Goal: Entertainment & Leisure: Consume media (video, audio)

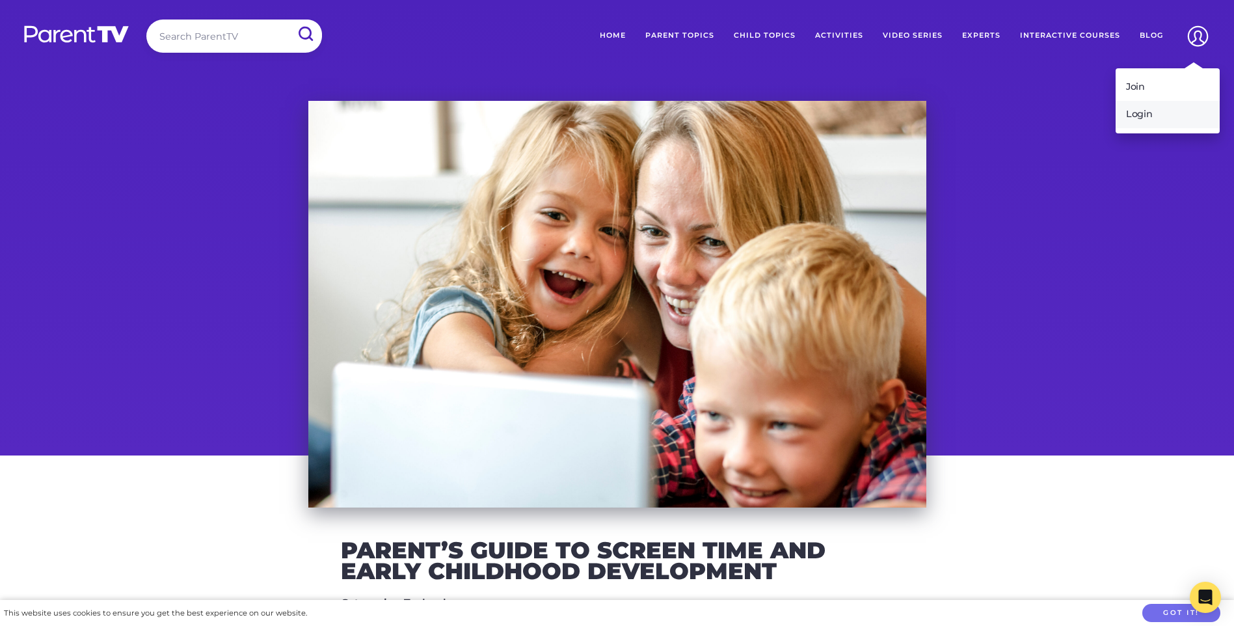
click at [1165, 112] on link "Login" at bounding box center [1168, 114] width 104 height 27
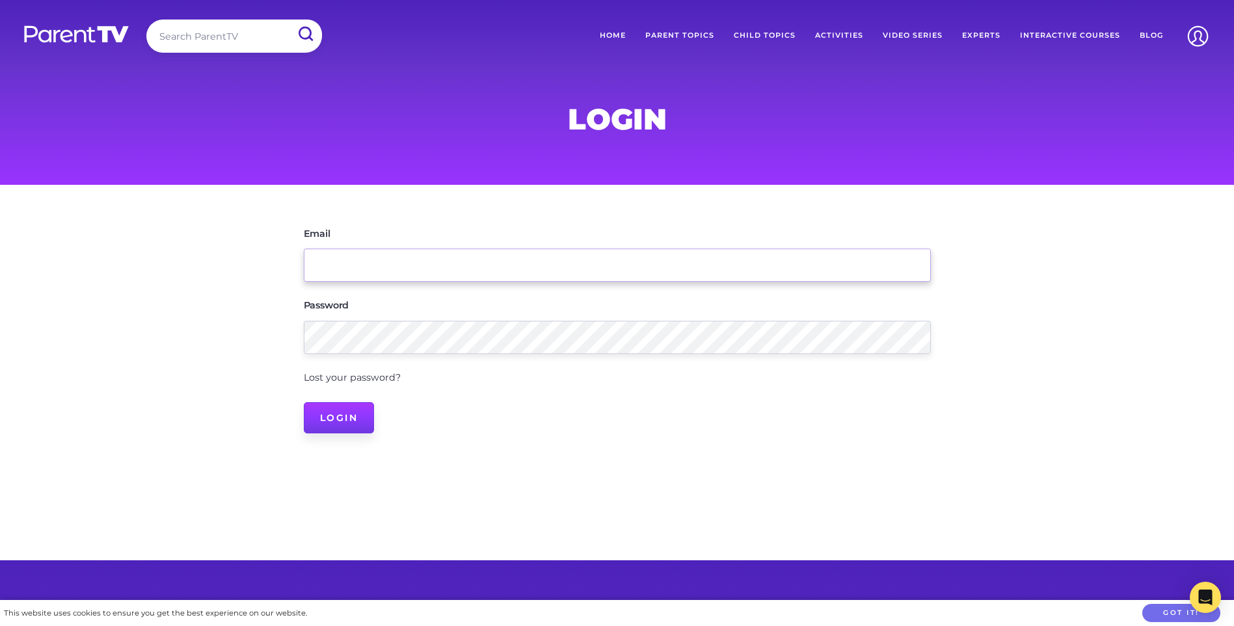
type input "edleader.booval@kkids.com.au"
click at [338, 409] on input "Login" at bounding box center [339, 417] width 71 height 31
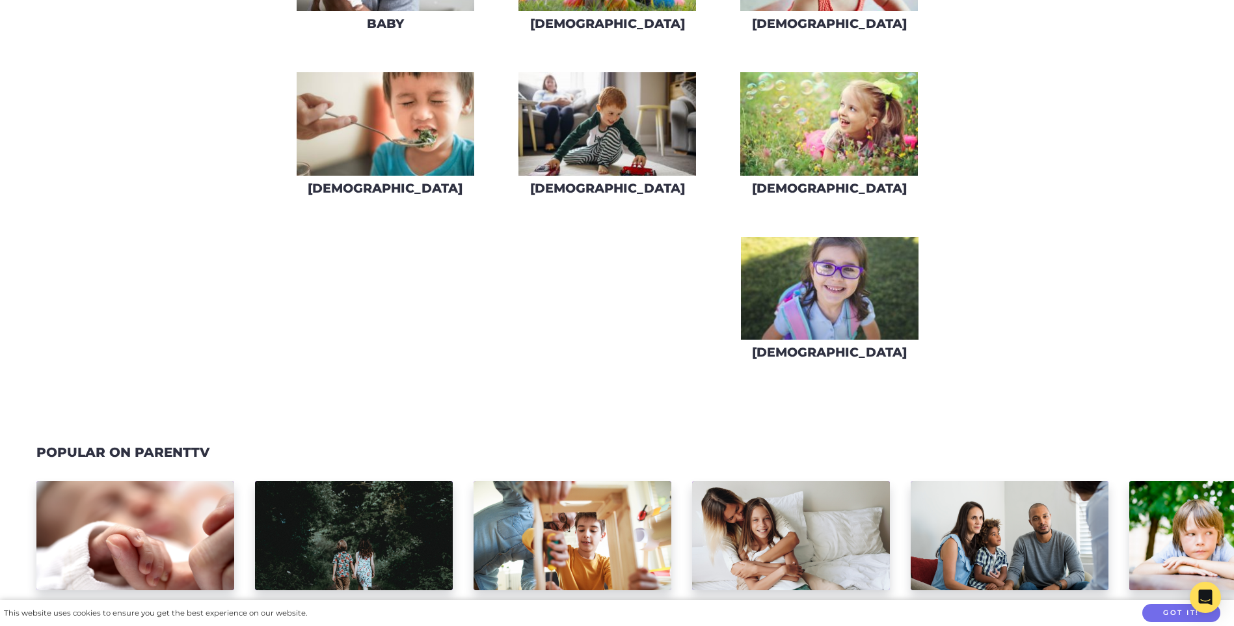
scroll to position [716, 0]
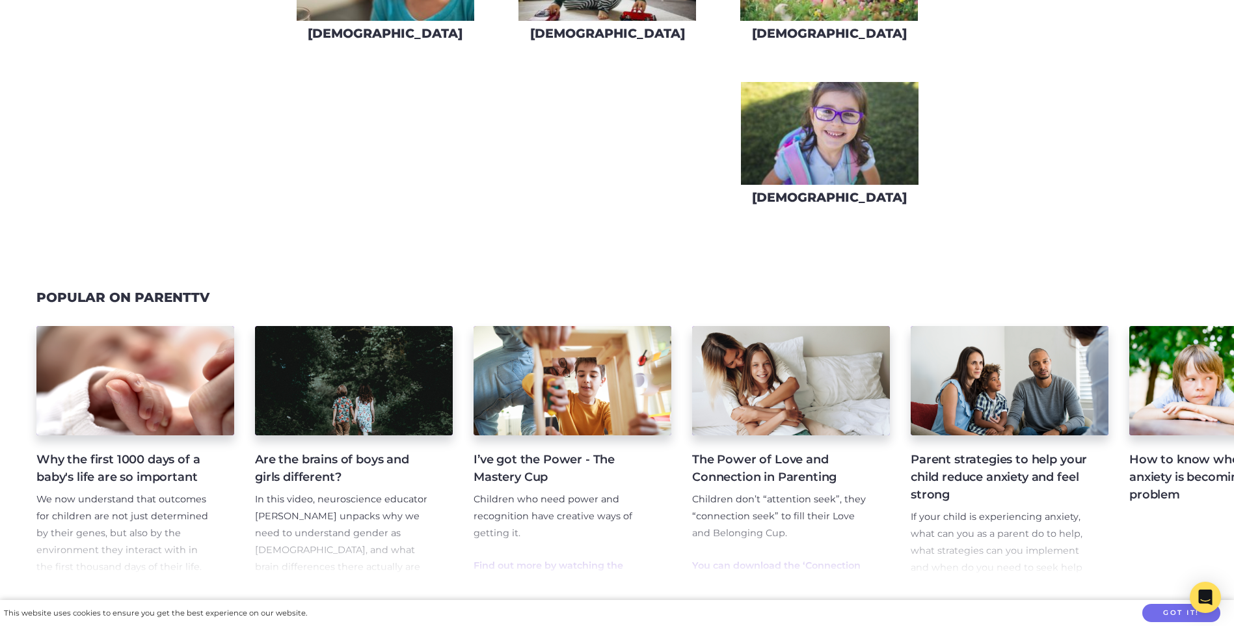
click at [141, 464] on h4 "Why the first 1000 days of a baby's life are so important" at bounding box center [124, 468] width 177 height 35
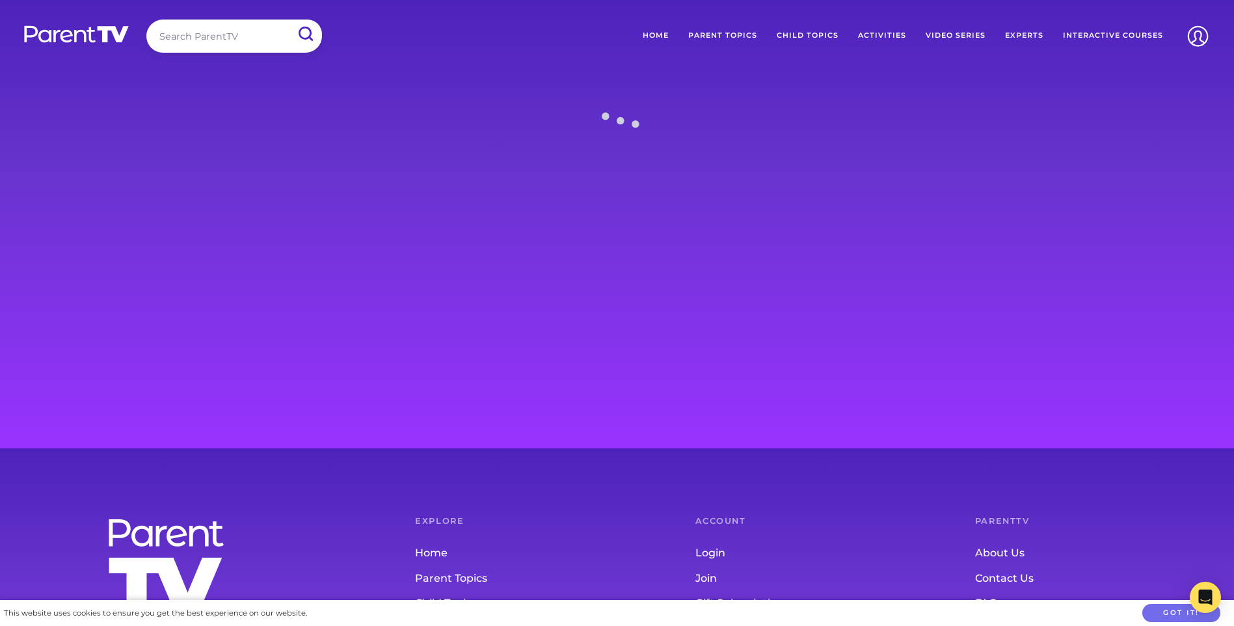
scroll to position [57, 0]
